Goal: Navigation & Orientation: Find specific page/section

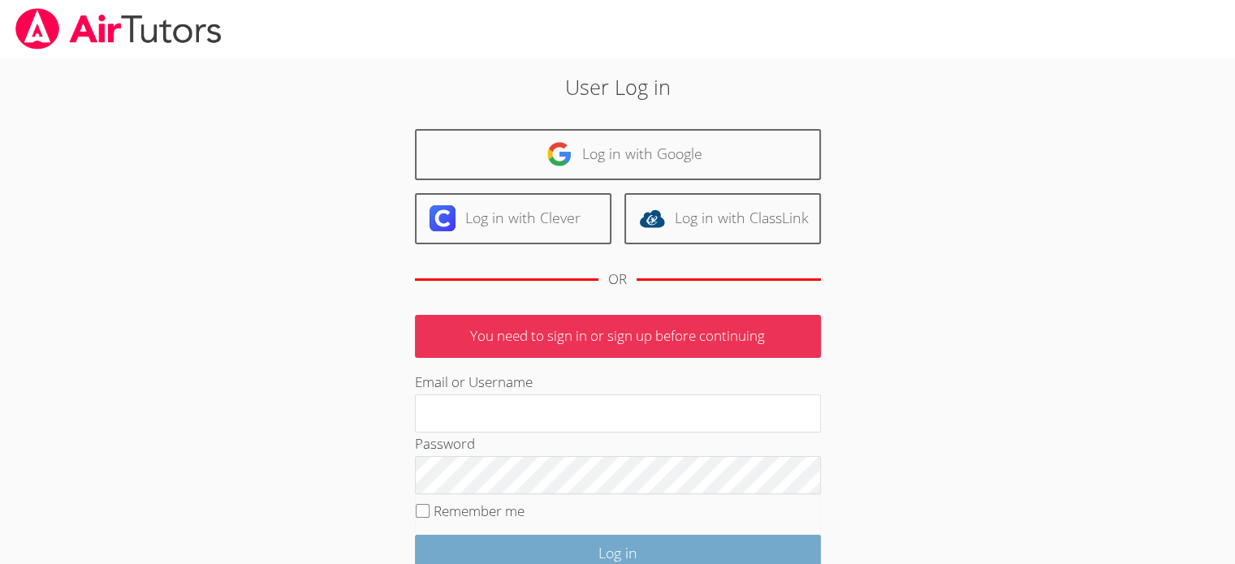
type input "[EMAIL_ADDRESS][DOMAIN_NAME]"
click at [561, 551] on input "Log in" at bounding box center [618, 554] width 406 height 38
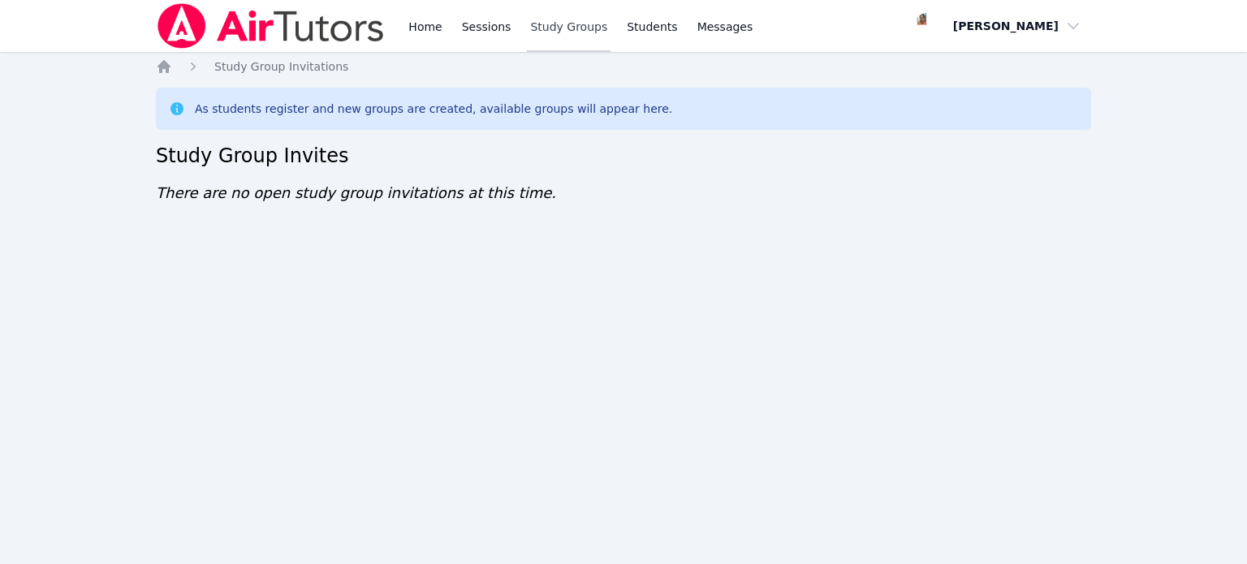
click at [529, 35] on link "Study Groups" at bounding box center [569, 26] width 84 height 52
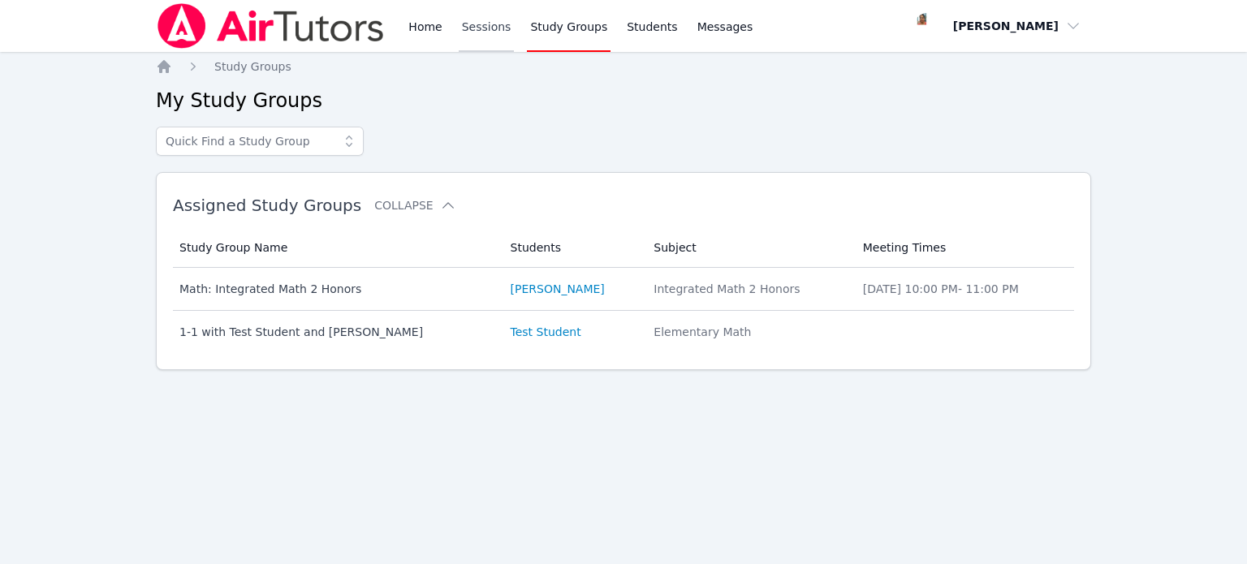
click at [497, 25] on link "Sessions" at bounding box center [487, 26] width 56 height 52
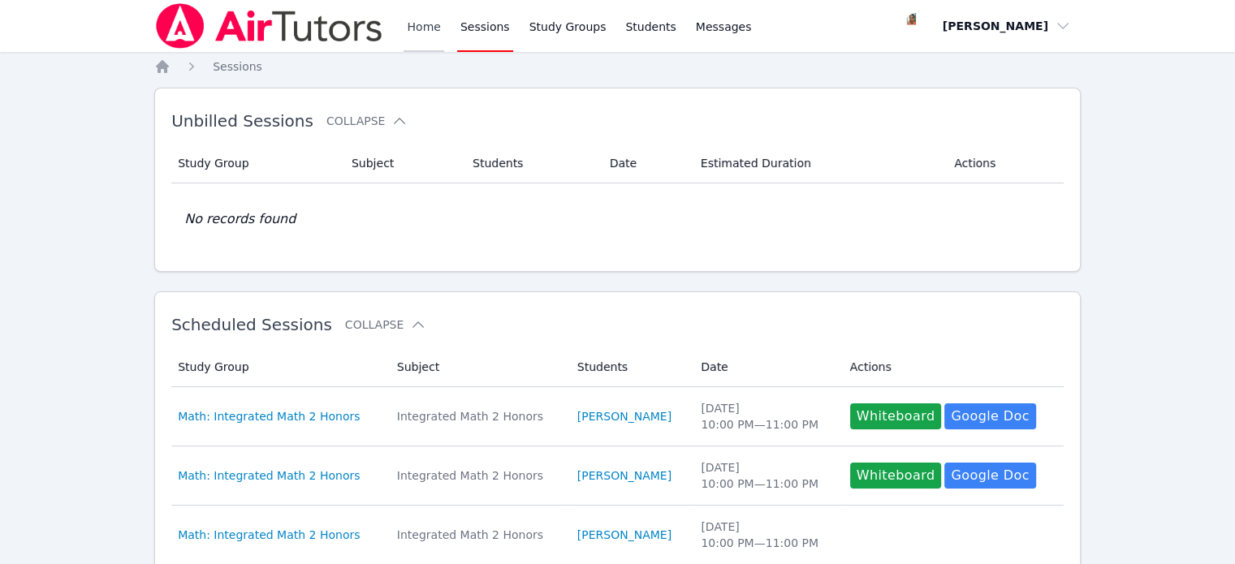
click at [422, 27] on link "Home" at bounding box center [424, 26] width 40 height 52
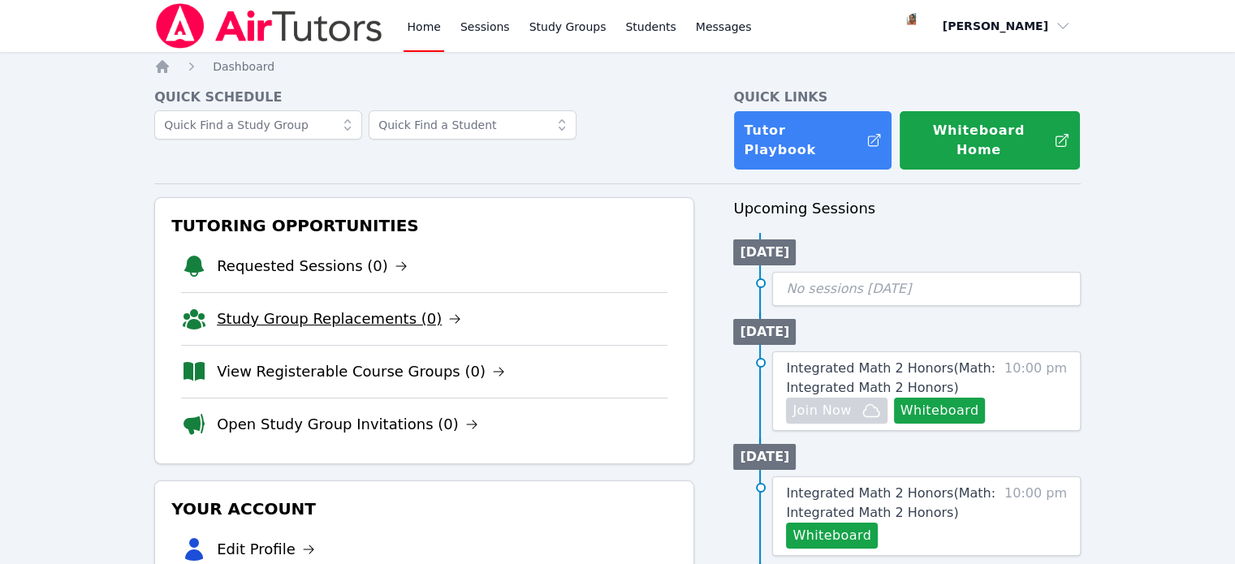
click at [343, 308] on link "Study Group Replacements (0)" at bounding box center [339, 319] width 244 height 23
